Goal: Task Accomplishment & Management: Manage account settings

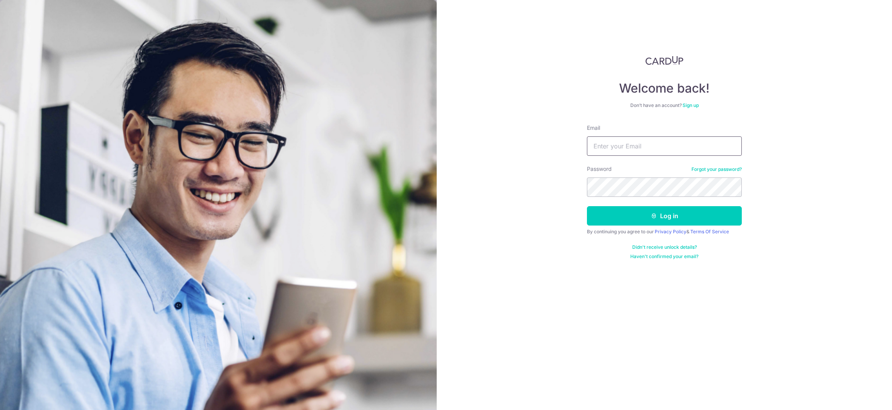
click at [625, 142] on input "Email" at bounding box center [664, 145] width 155 height 19
type input "[EMAIL_ADDRESS][DOMAIN_NAME]"
click at [587, 206] on button "Log in" at bounding box center [664, 215] width 155 height 19
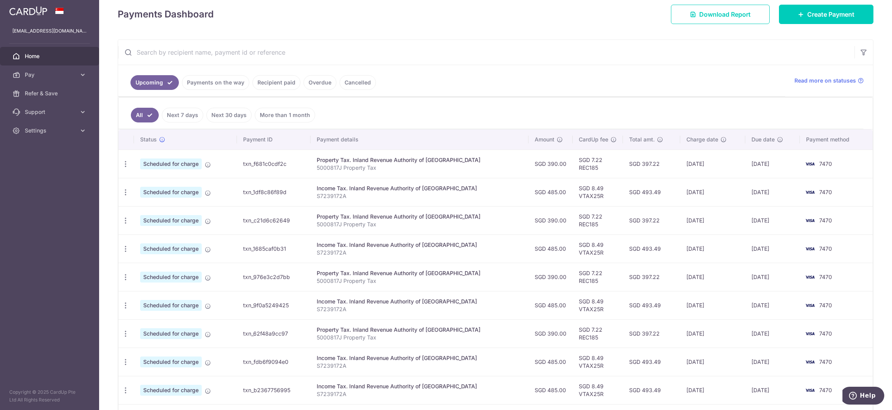
scroll to position [116, 0]
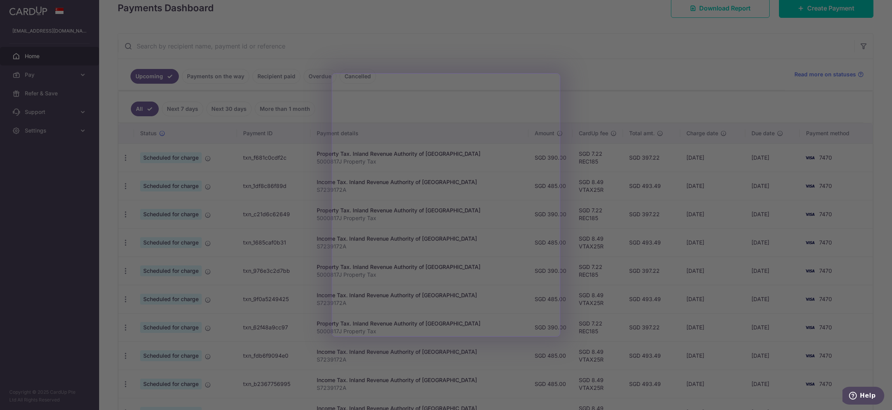
click at [597, 70] on div at bounding box center [450, 207] width 901 height 414
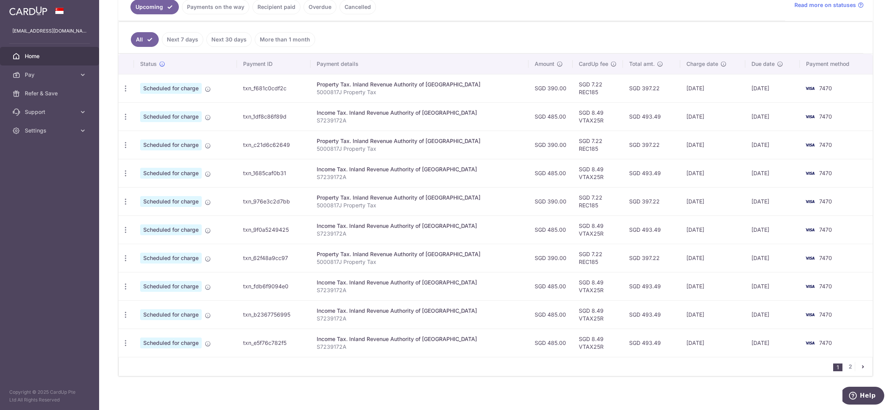
scroll to position [191, 0]
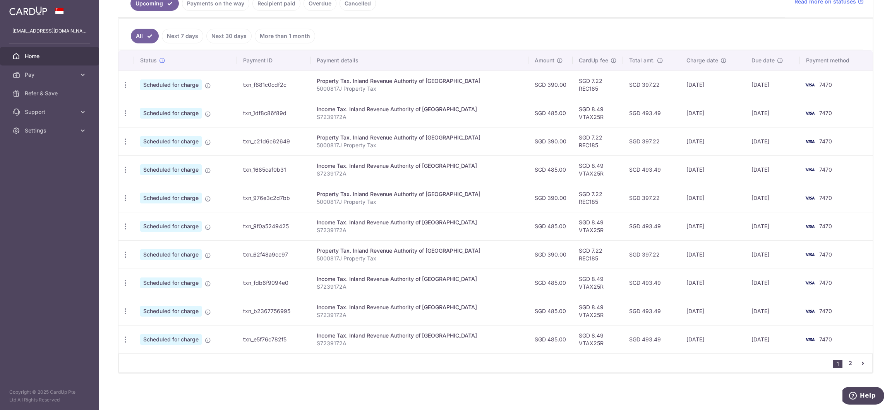
click at [845, 362] on link "2" at bounding box center [849, 362] width 9 height 9
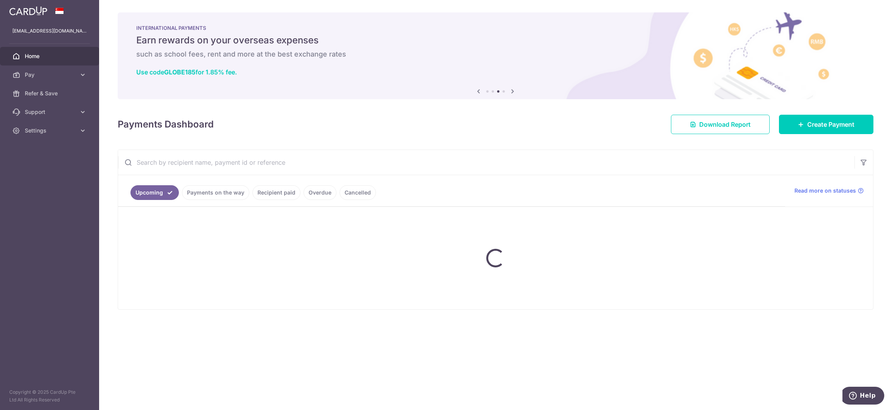
scroll to position [0, 0]
